Goal: Task Accomplishment & Management: Use online tool/utility

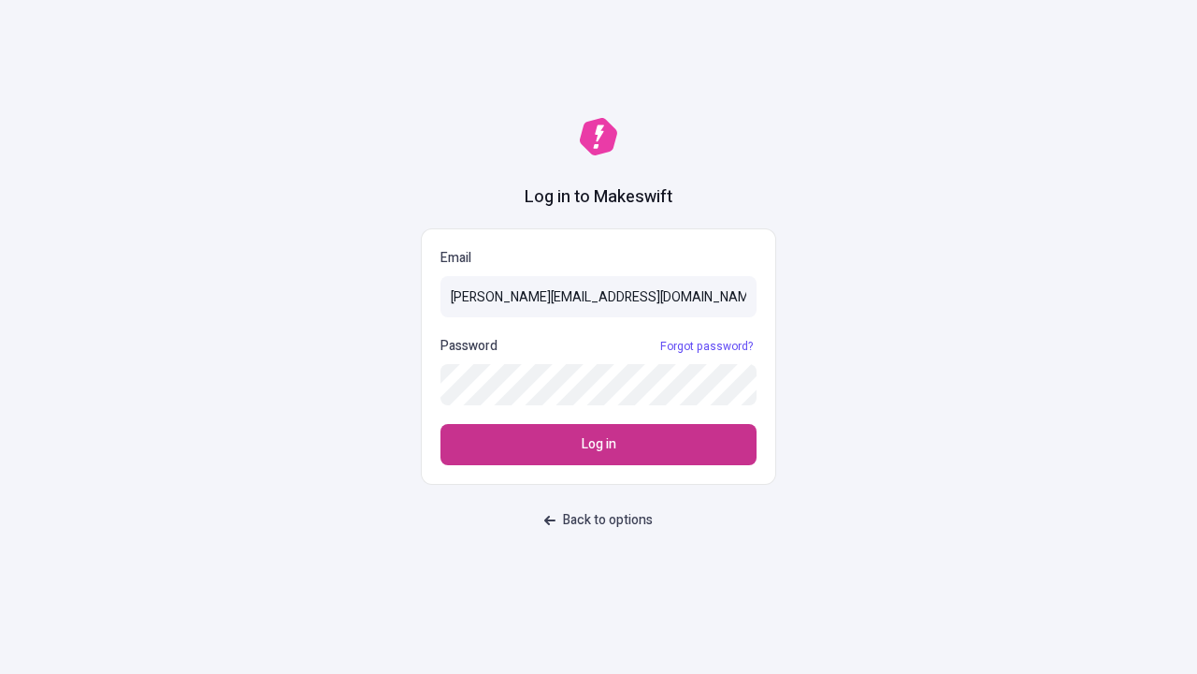
click at [599, 444] on span "Log in" at bounding box center [599, 444] width 35 height 21
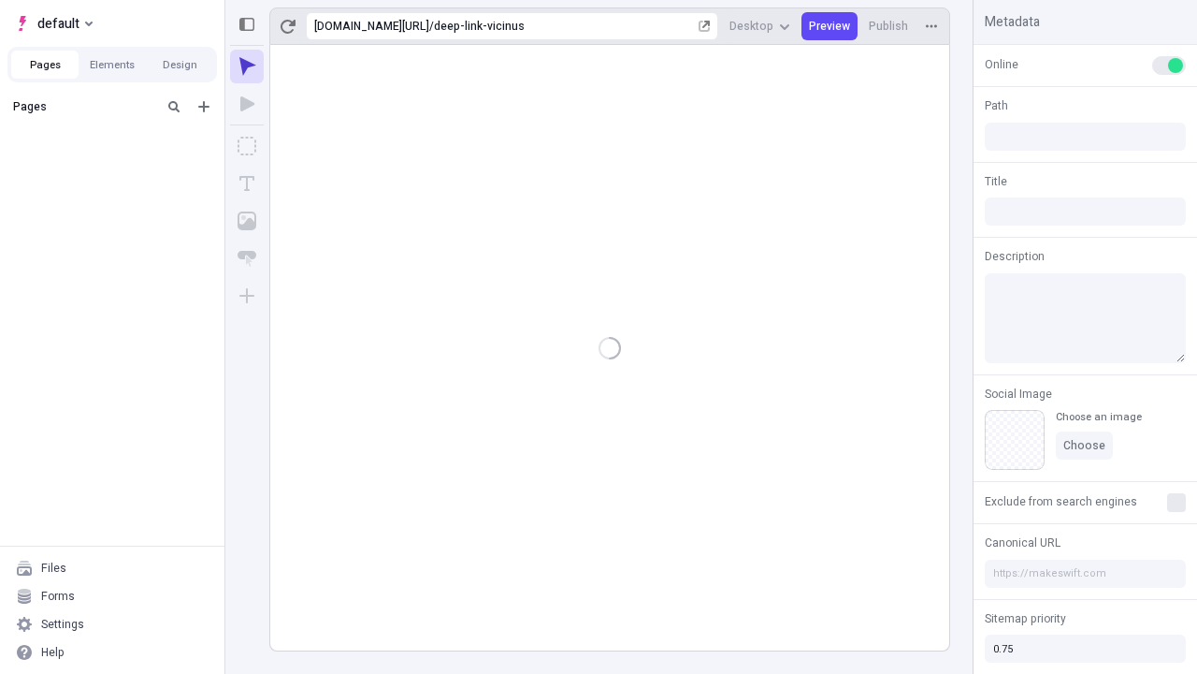
type input "/deep-link-vicinus"
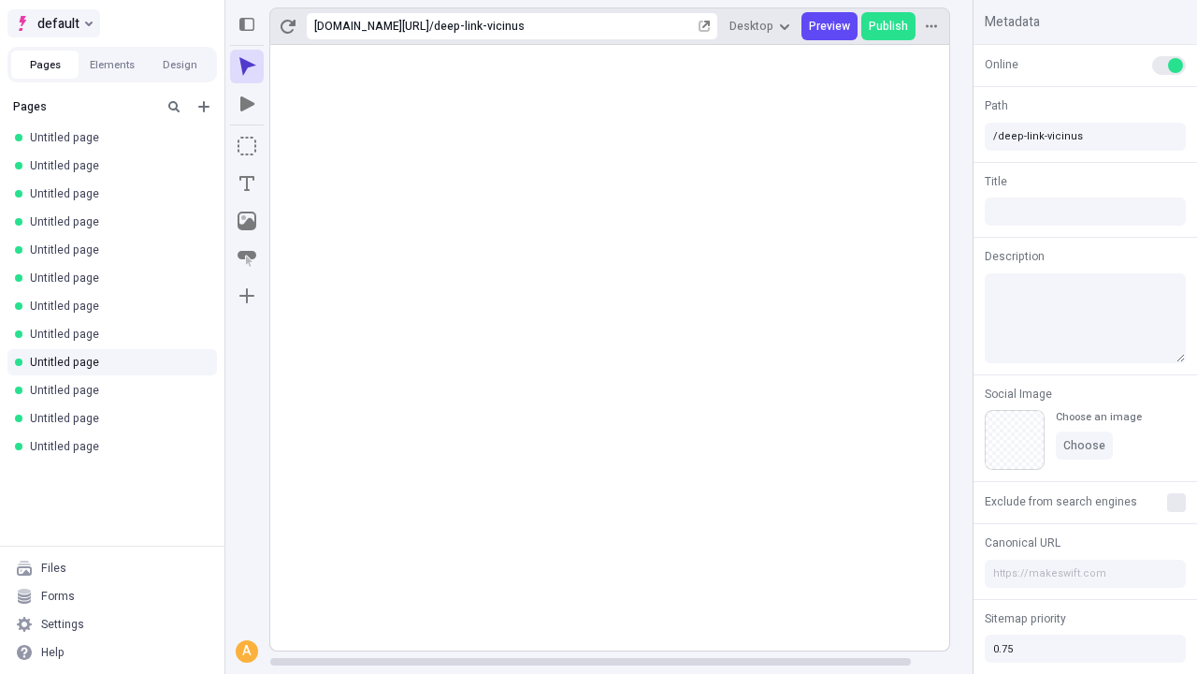
click at [52, 23] on span "default" at bounding box center [58, 23] width 42 height 22
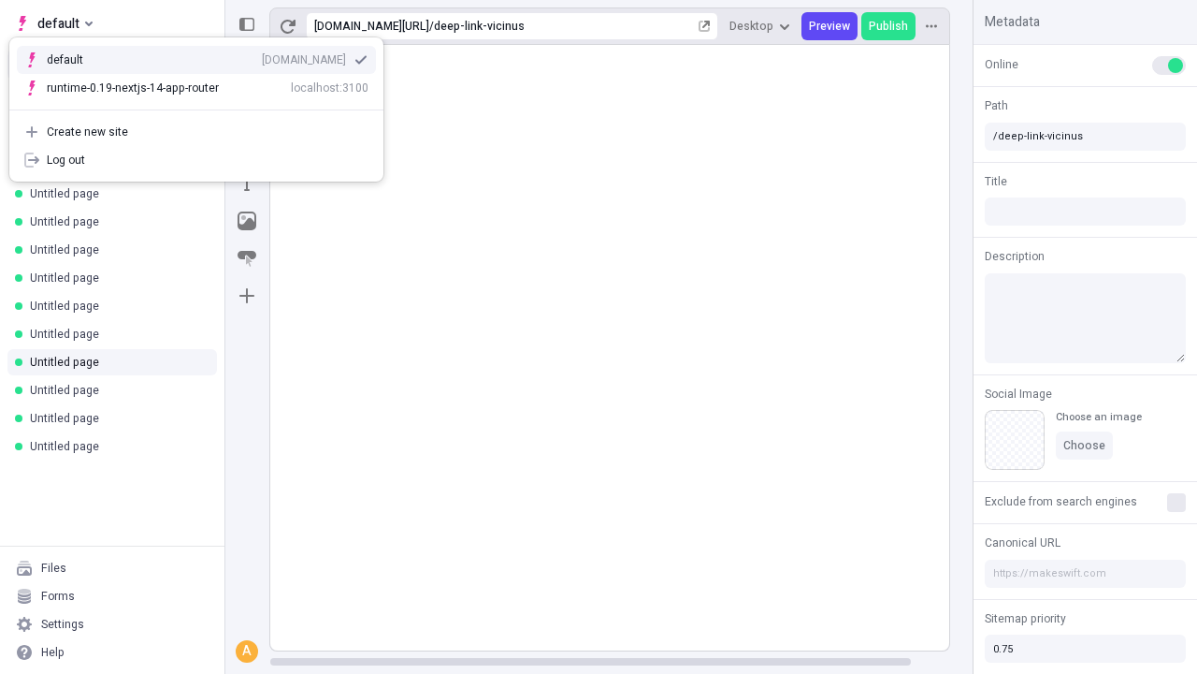
click at [262, 56] on div "qee9k4dy7d.staging.makeswift.site" at bounding box center [304, 59] width 84 height 15
click at [204, 107] on icon "Add new" at bounding box center [203, 106] width 11 height 11
